Goal: Information Seeking & Learning: Understand process/instructions

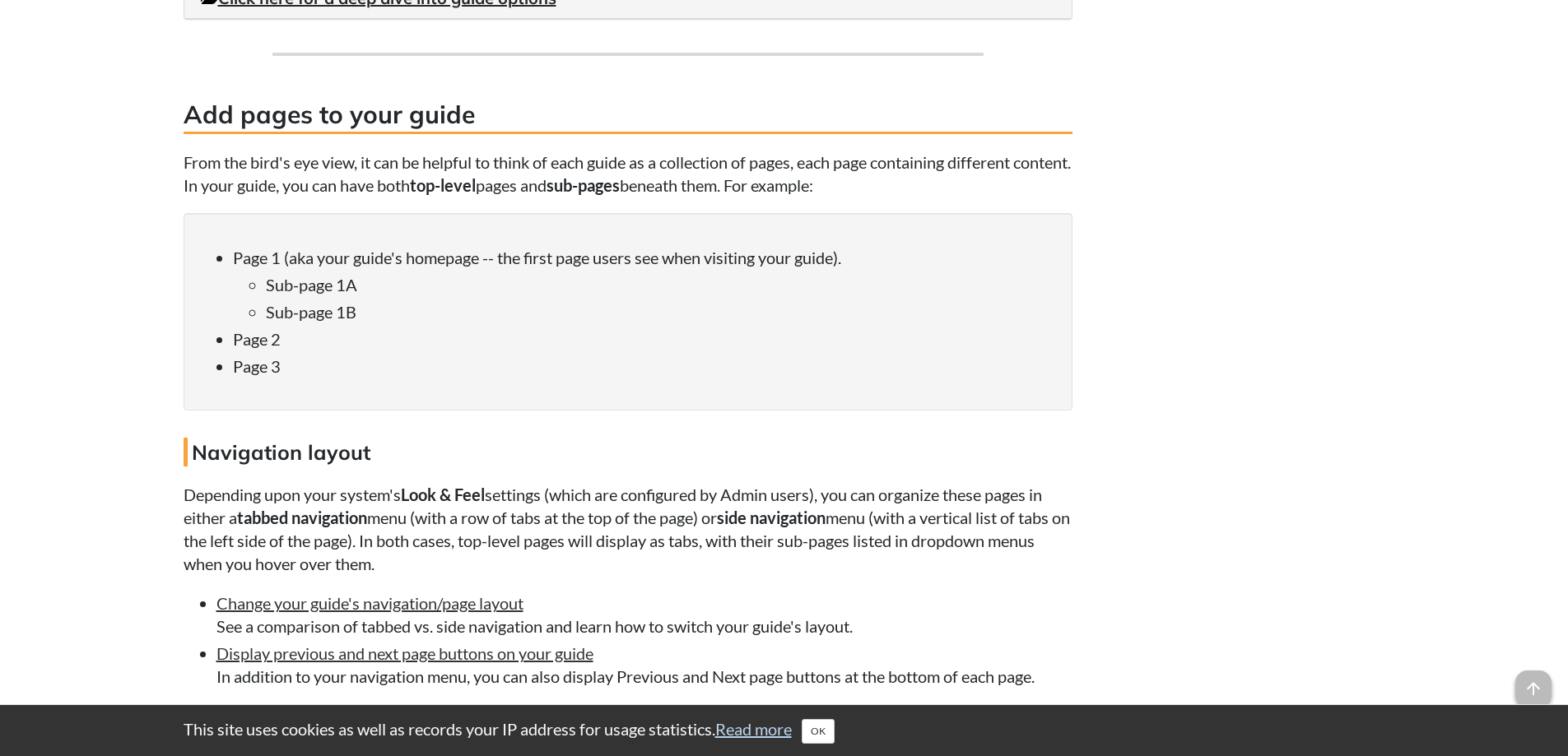
scroll to position [1646, 0]
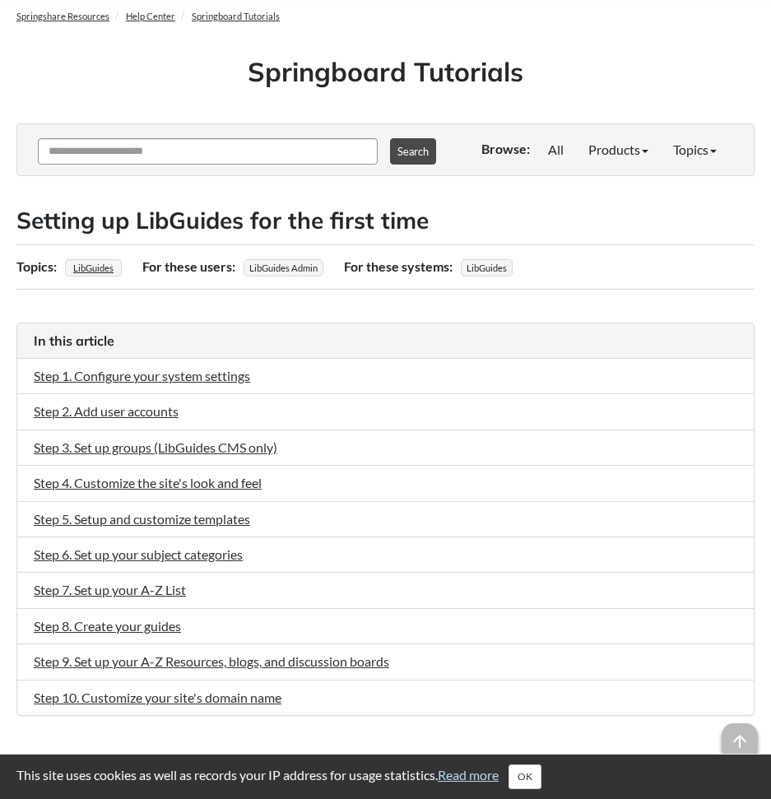
scroll to position [165, 0]
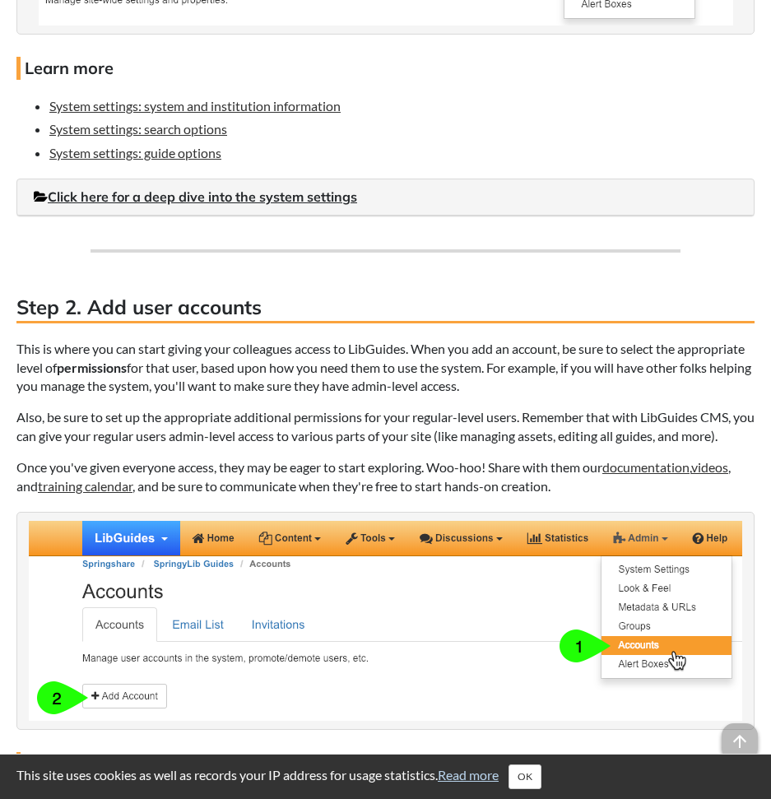
scroll to position [1481, 0]
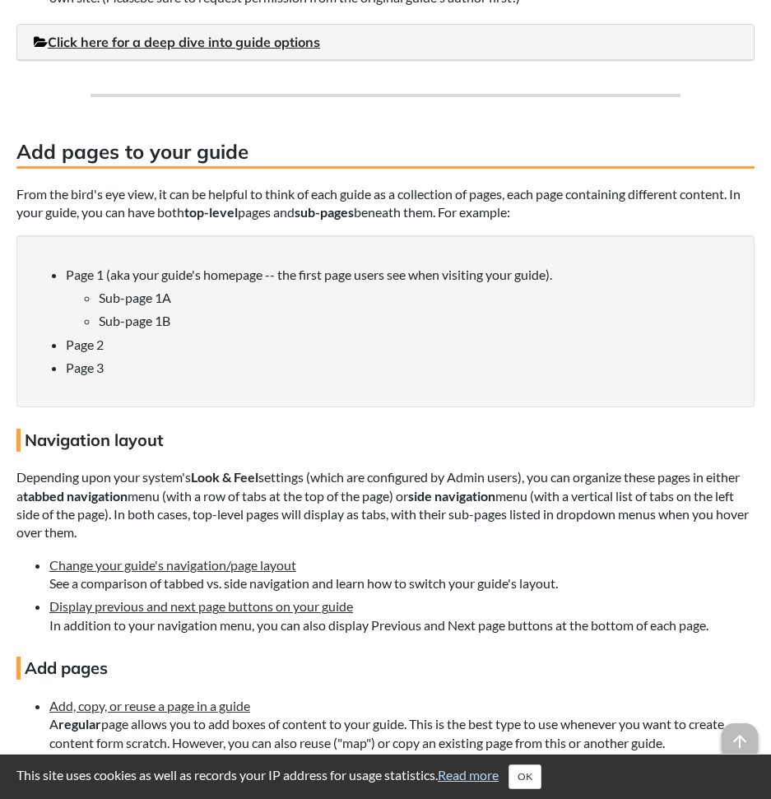
scroll to position [1646, 0]
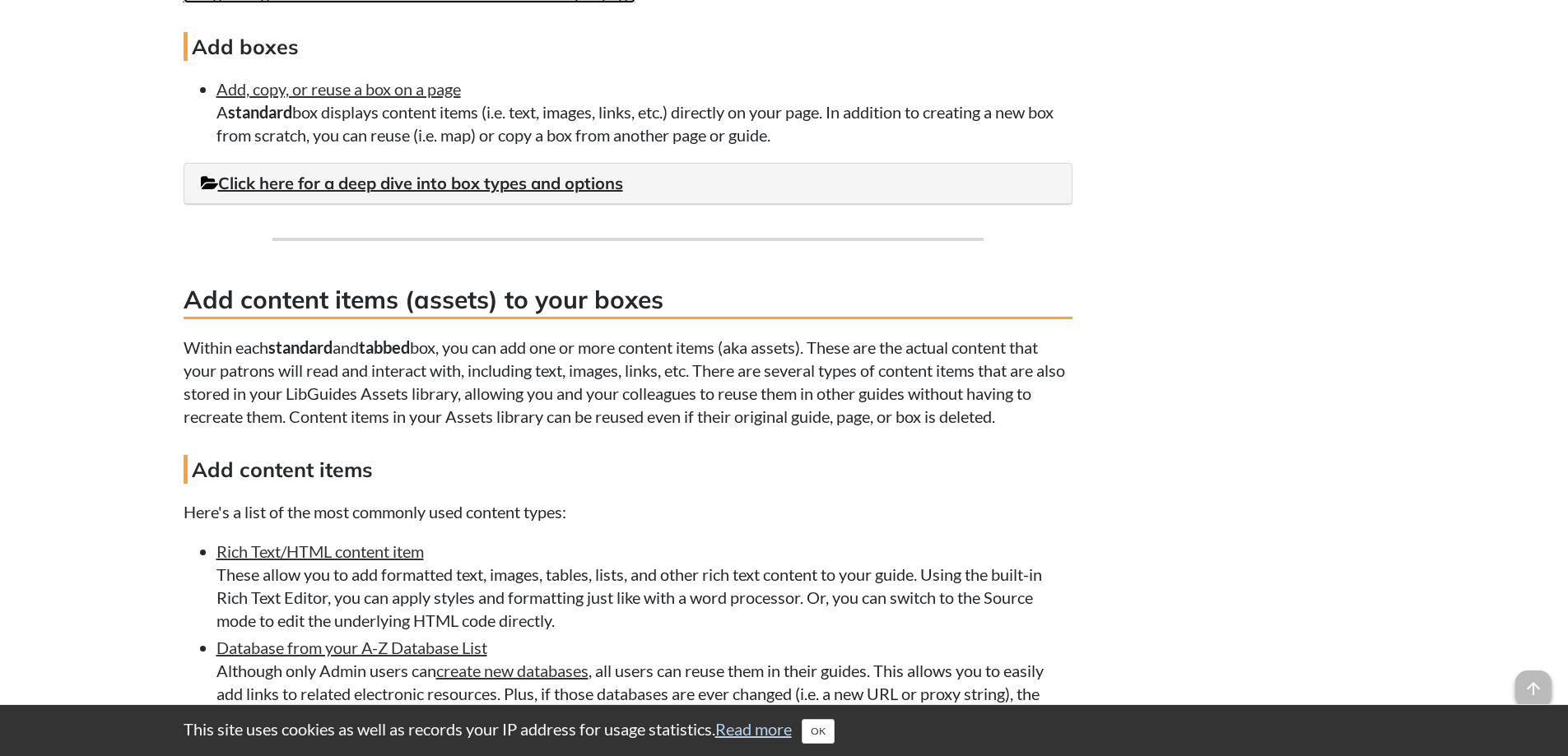
scroll to position [2633, 0]
